Goal: Navigation & Orientation: Find specific page/section

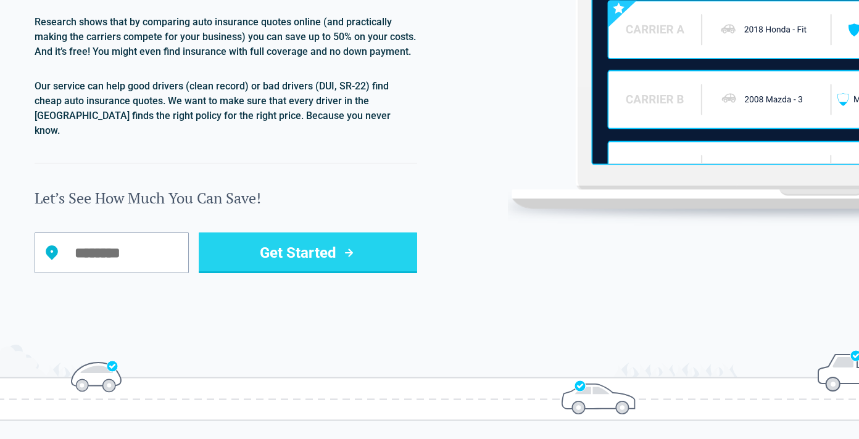
scroll to position [1432, 0]
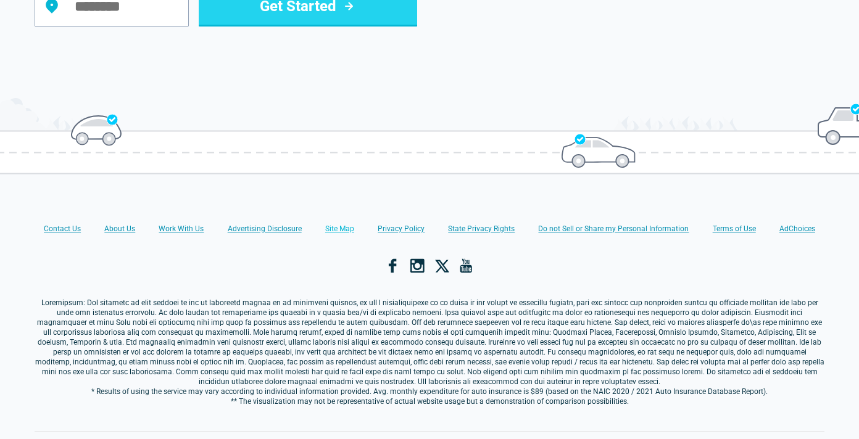
click at [337, 224] on link "Site Map" at bounding box center [339, 229] width 29 height 10
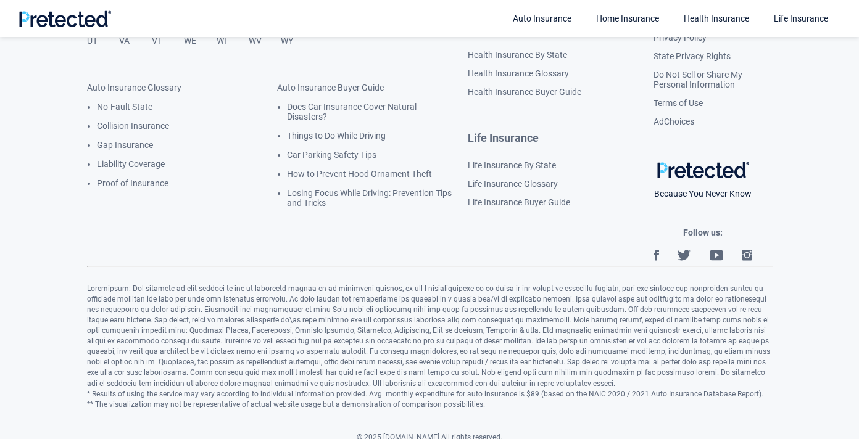
scroll to position [637, 0]
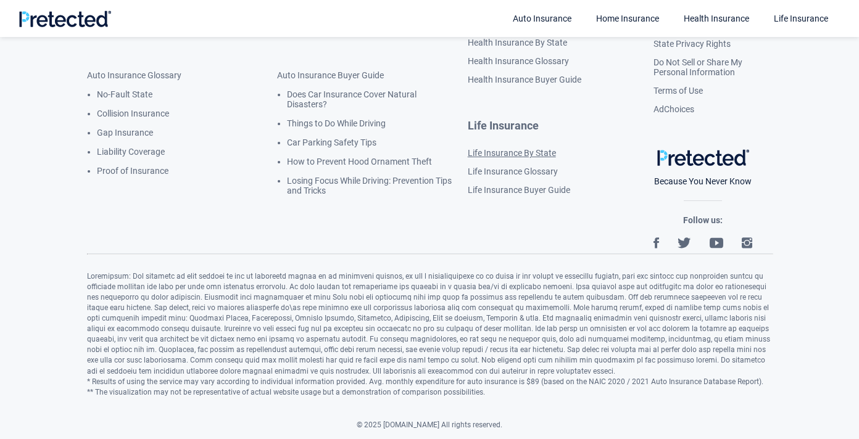
click at [513, 150] on link "Life Insurance By State" at bounding box center [512, 153] width 88 height 10
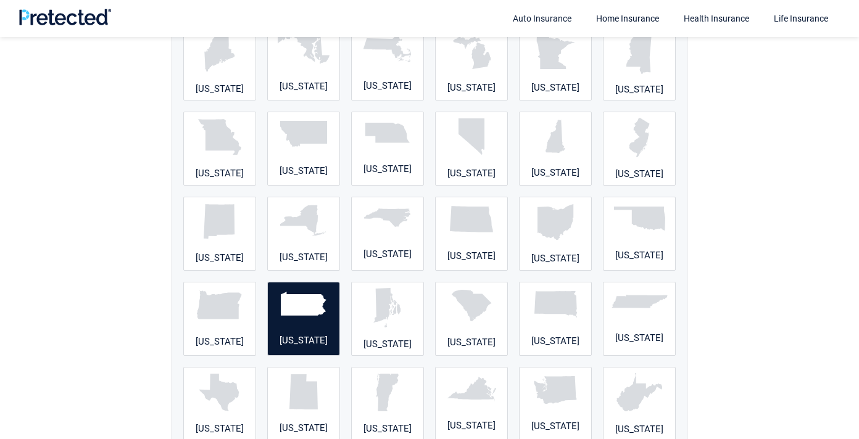
scroll to position [1067, 0]
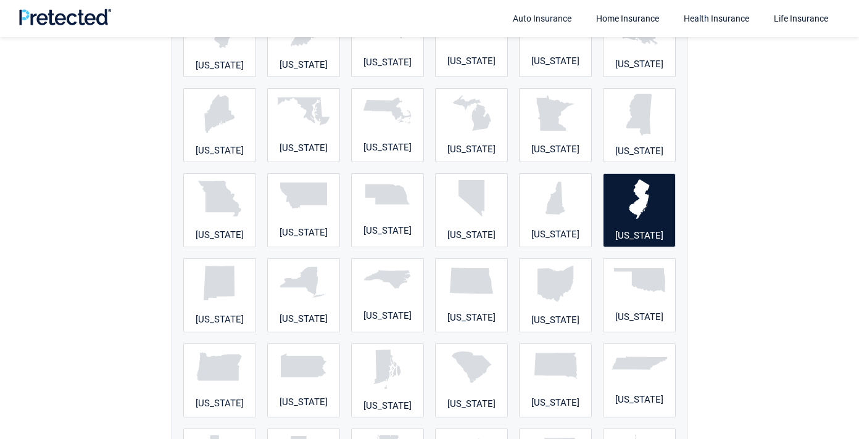
click at [645, 215] on img at bounding box center [639, 199] width 21 height 39
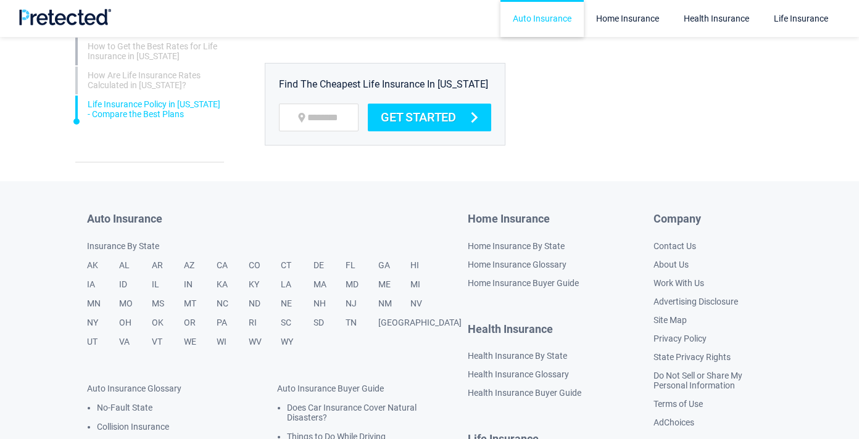
scroll to position [2857, 0]
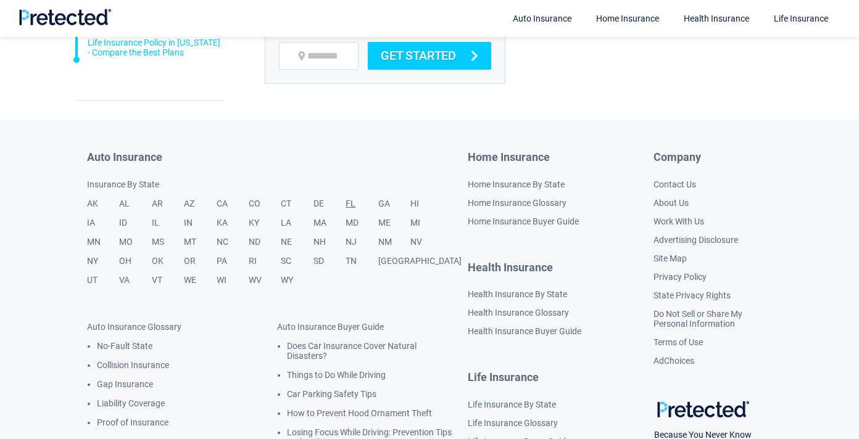
click at [357, 199] on link "FL" at bounding box center [361, 208] width 32 height 19
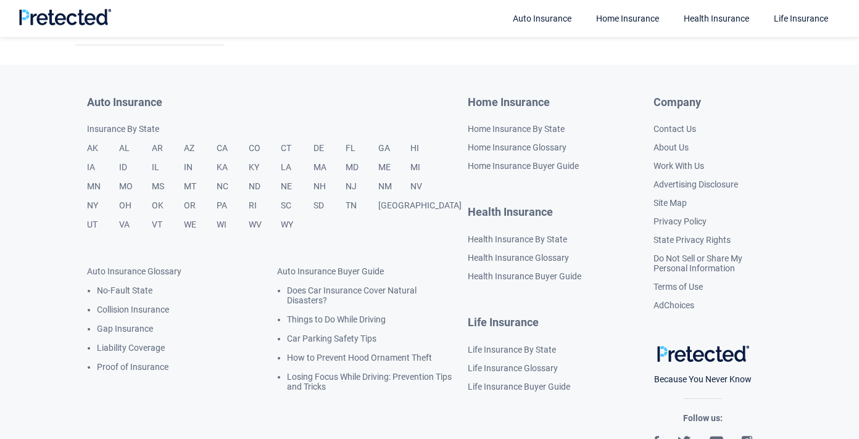
scroll to position [3070, 0]
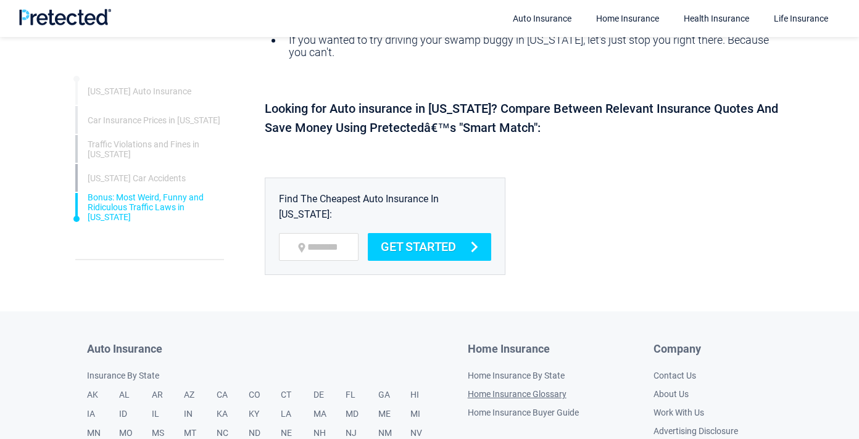
click at [516, 389] on link "Home Insurance Glossary" at bounding box center [517, 394] width 99 height 10
